Goal: Information Seeking & Learning: Compare options

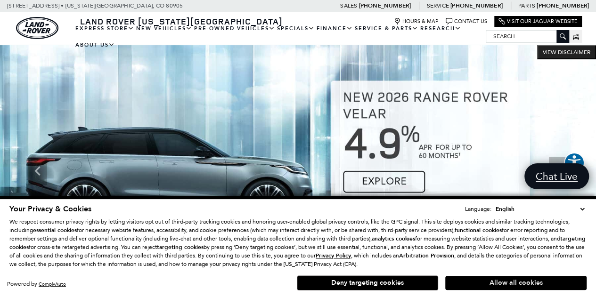
click at [488, 283] on button "Allow all cookies" at bounding box center [515, 283] width 141 height 14
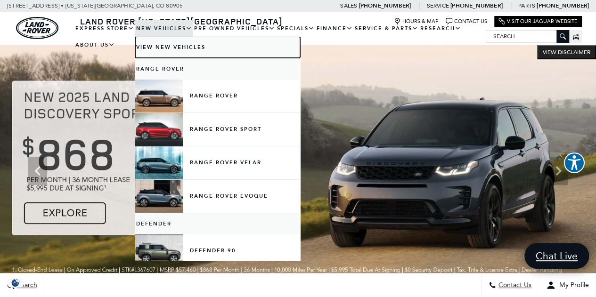
click at [158, 44] on link "View New Vehicles" at bounding box center [217, 47] width 165 height 21
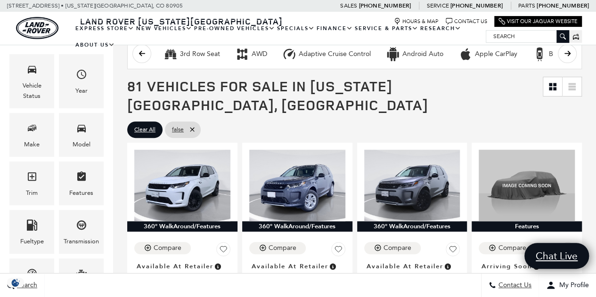
scroll to position [131, 0]
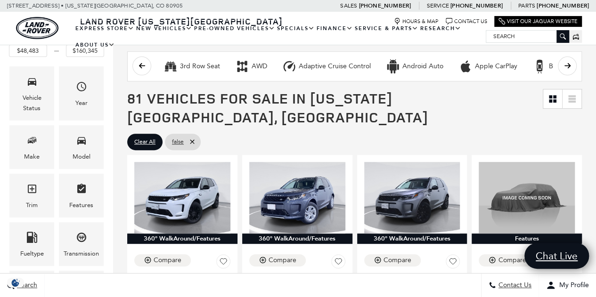
drag, startPoint x: 600, startPoint y: 17, endPoint x: 602, endPoint y: 25, distance: 8.3
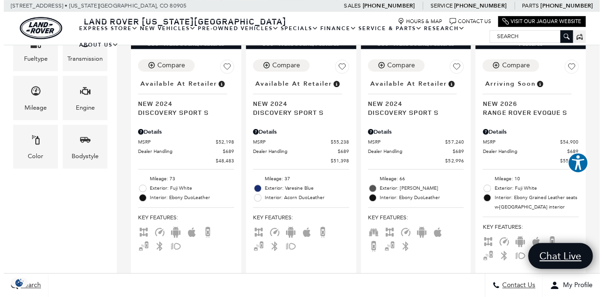
scroll to position [350, 0]
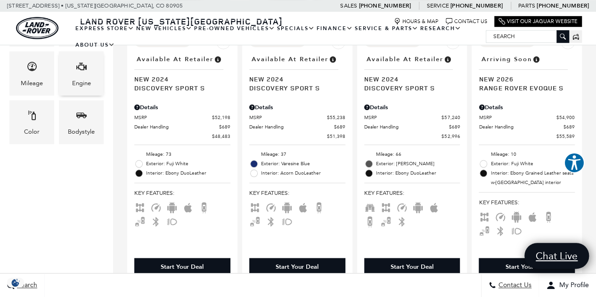
click at [87, 74] on div "Engine" at bounding box center [81, 73] width 45 height 44
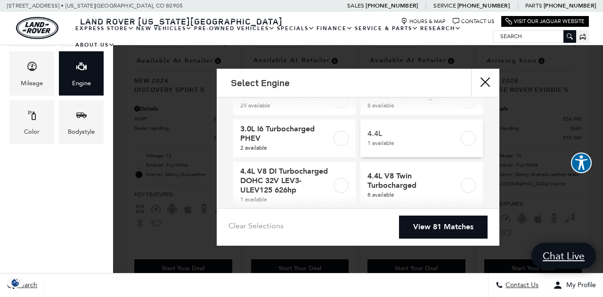
scroll to position [92, 0]
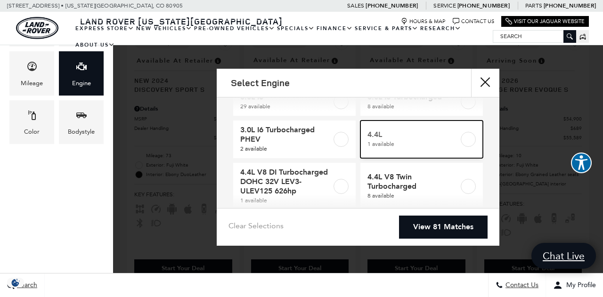
click at [410, 150] on link "4.4L 1 available" at bounding box center [421, 140] width 122 height 38
type input "$159,404"
checkbox input "true"
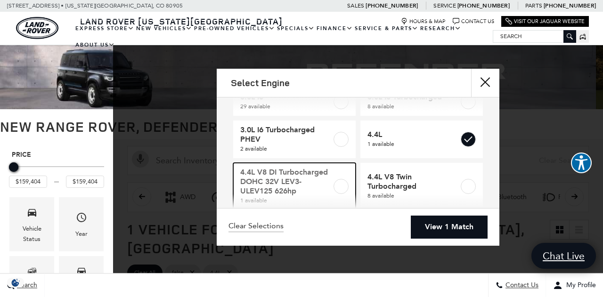
click at [346, 183] on link "4.4L V8 DI Turbocharged DOHC 32V LEV3-ULEV125 626hp 1 available" at bounding box center [294, 186] width 122 height 47
checkbox input "true"
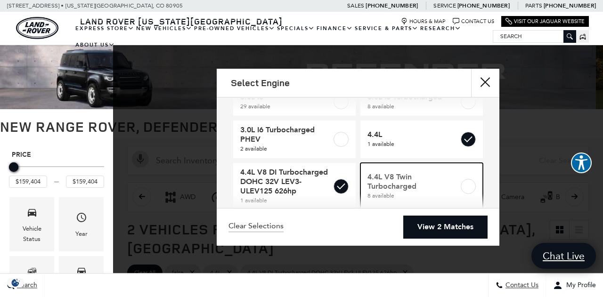
click at [464, 188] on label at bounding box center [468, 186] width 15 height 15
type input "$116,310"
type input "$160,345"
checkbox input "true"
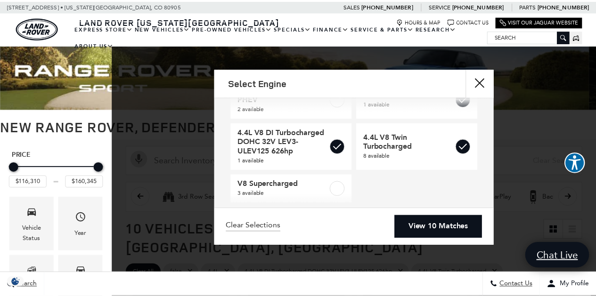
scroll to position [143, 0]
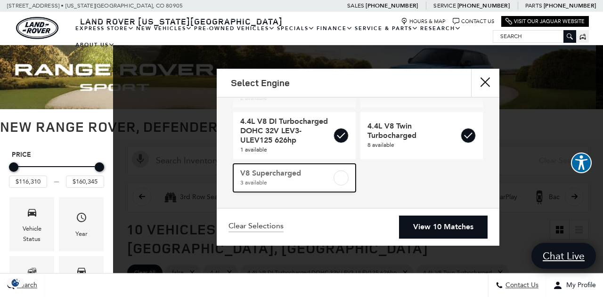
click at [337, 177] on label at bounding box center [340, 177] width 15 height 15
checkbox input "true"
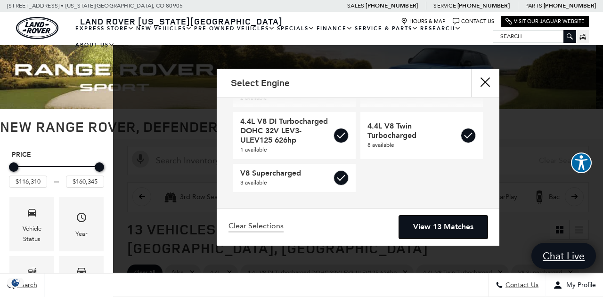
click at [436, 231] on link "View 13 Matches" at bounding box center [443, 227] width 89 height 23
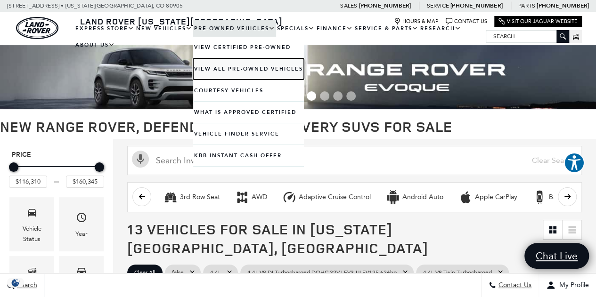
click at [228, 67] on link "View All Pre-Owned Vehicles" at bounding box center [248, 68] width 111 height 21
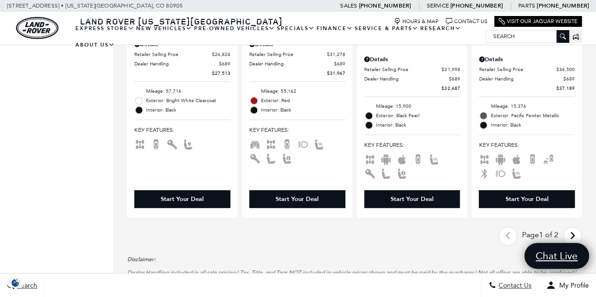
scroll to position [1800, 0]
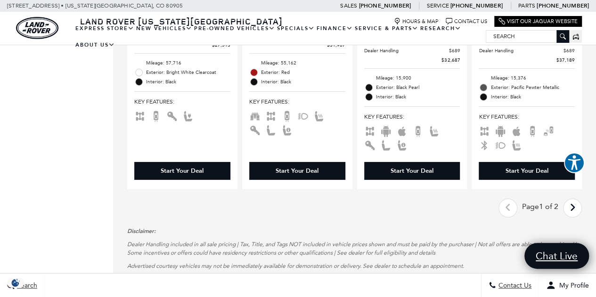
drag, startPoint x: 597, startPoint y: 14, endPoint x: 602, endPoint y: 175, distance: 161.6
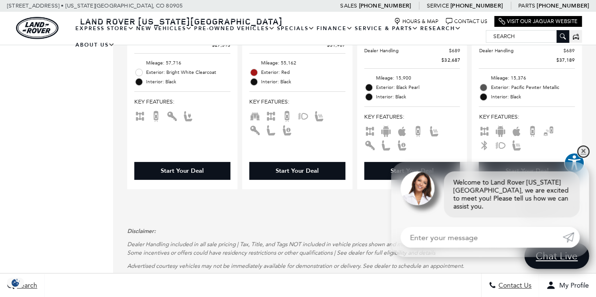
click at [586, 157] on link "✕" at bounding box center [582, 151] width 11 height 11
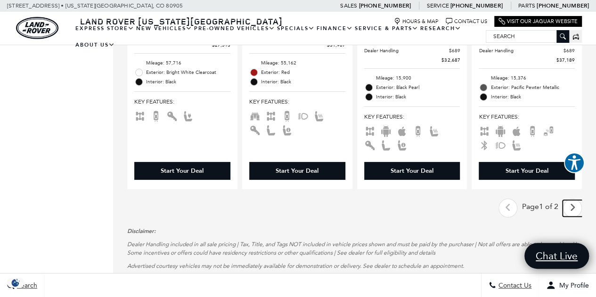
click at [575, 200] on link "Next - Page" at bounding box center [572, 208] width 20 height 16
